Goal: Information Seeking & Learning: Learn about a topic

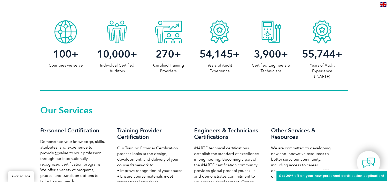
scroll to position [308, 0]
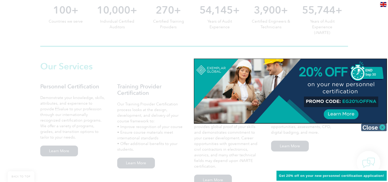
click at [381, 126] on img at bounding box center [374, 127] width 26 height 8
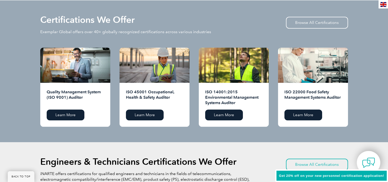
scroll to position [538, 0]
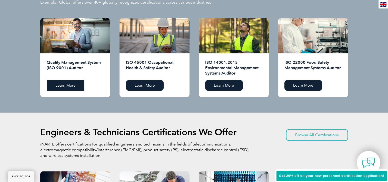
click at [60, 84] on link "Learn More" at bounding box center [66, 85] width 38 height 11
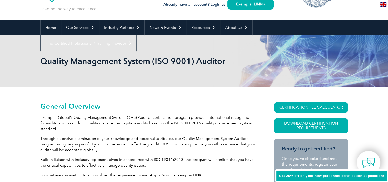
scroll to position [103, 0]
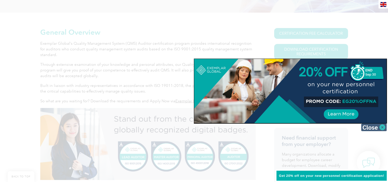
click at [381, 126] on img at bounding box center [374, 127] width 26 height 8
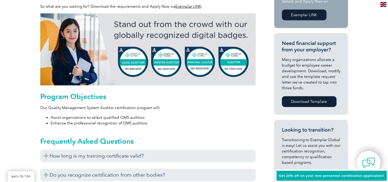
scroll to position [205, 0]
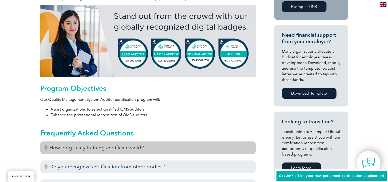
click at [119, 148] on h3 "How long is my training certificate valid?" at bounding box center [147, 147] width 215 height 13
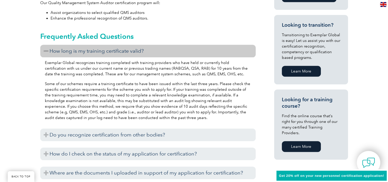
scroll to position [308, 0]
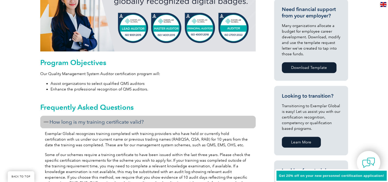
click at [64, 125] on h3 "How long is my training certificate valid?" at bounding box center [147, 121] width 215 height 13
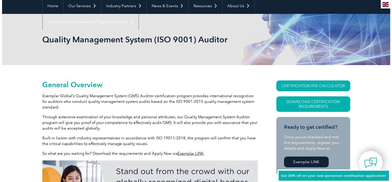
scroll to position [51, 0]
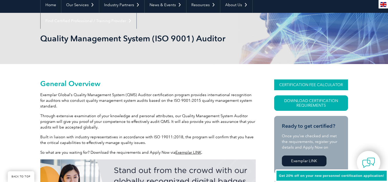
click at [303, 85] on link "CERTIFICATION FEE CALCULATOR" at bounding box center [311, 84] width 74 height 11
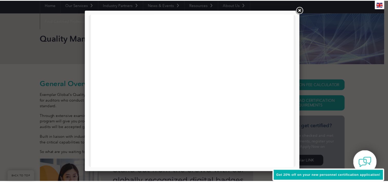
scroll to position [0, 0]
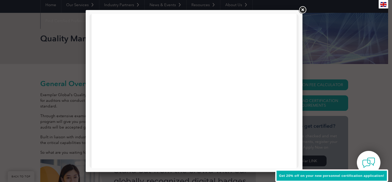
click at [304, 12] on link at bounding box center [302, 9] width 9 height 9
